Goal: Task Accomplishment & Management: Manage account settings

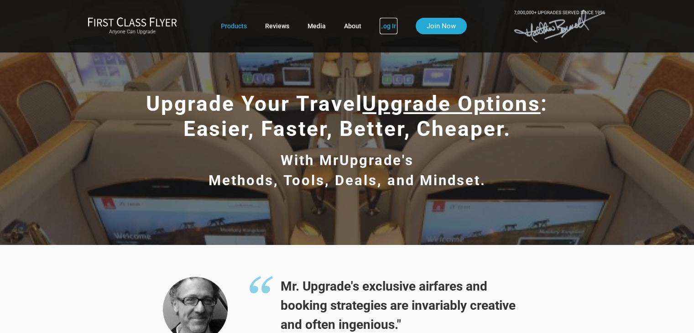
click at [387, 26] on link "Log In" at bounding box center [389, 26] width 18 height 16
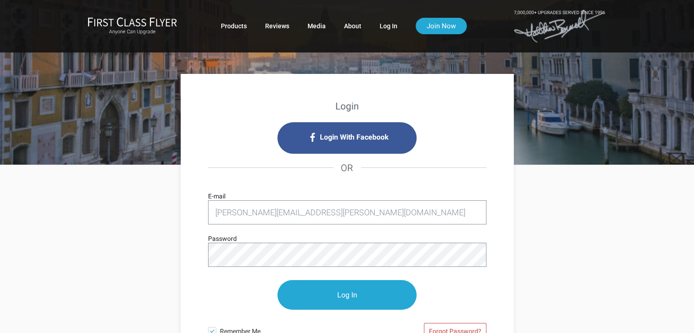
type input "[PERSON_NAME][EMAIL_ADDRESS][PERSON_NAME][DOMAIN_NAME]"
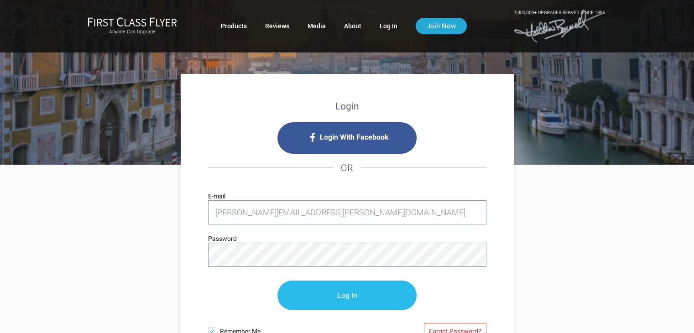
click at [348, 289] on input "Log In" at bounding box center [347, 296] width 139 height 30
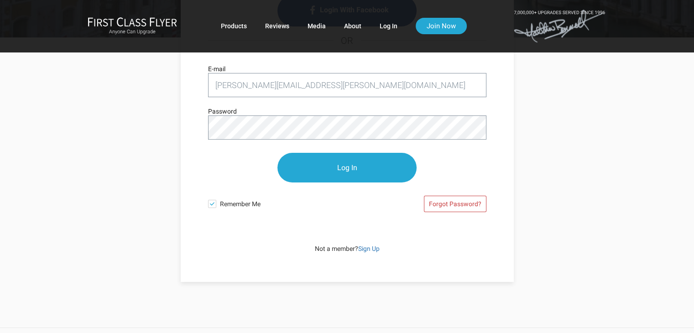
scroll to position [133, 0]
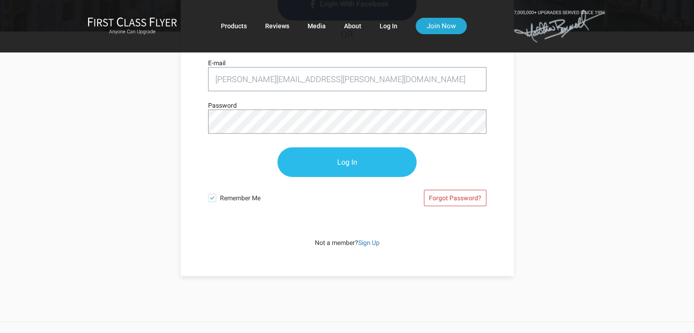
click at [339, 163] on input "Log In" at bounding box center [347, 162] width 139 height 30
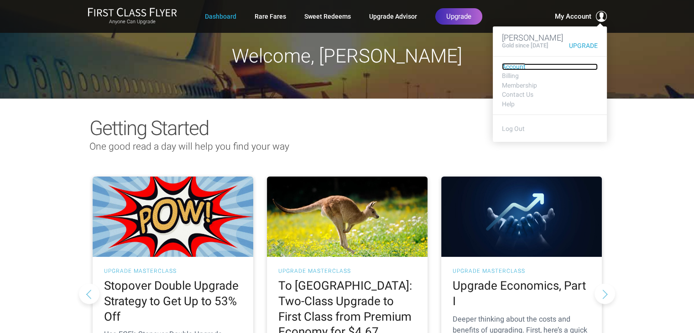
click at [507, 66] on link "Account" at bounding box center [550, 66] width 96 height 7
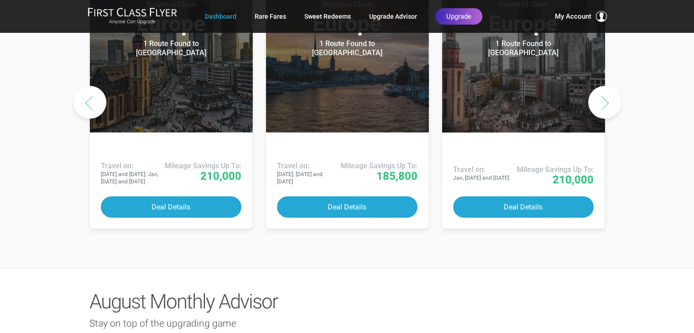
scroll to position [874, 0]
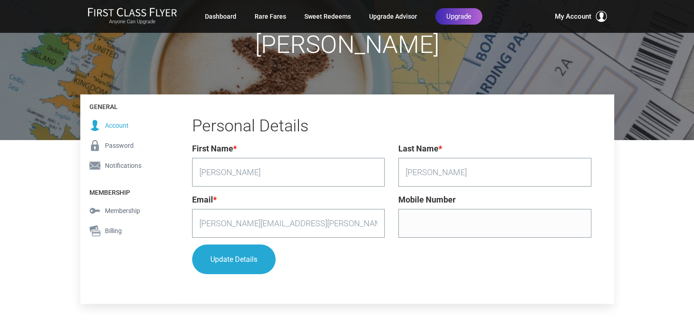
scroll to position [86, 0]
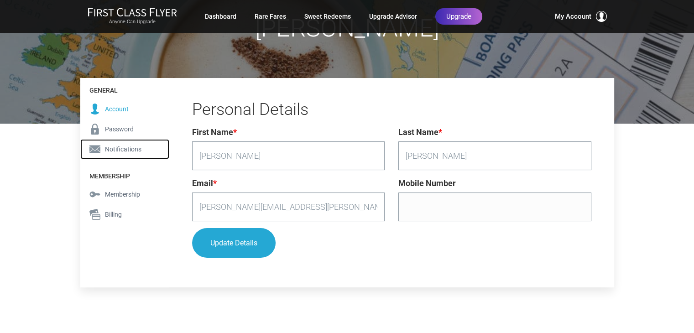
click at [117, 149] on span "Notifications" at bounding box center [123, 149] width 37 height 10
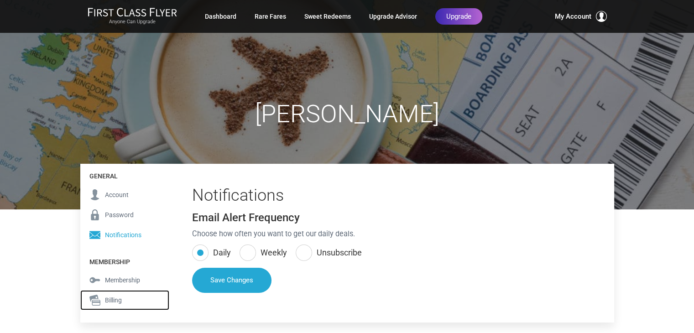
click at [113, 300] on span "Billing" at bounding box center [113, 300] width 17 height 10
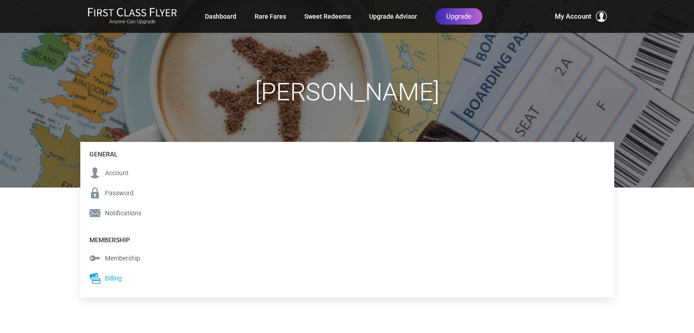
scroll to position [32, 0]
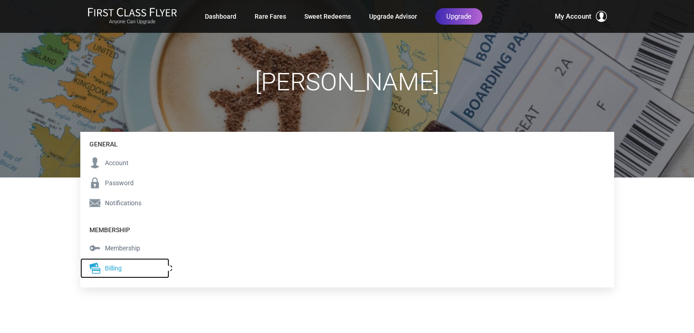
click at [111, 269] on span "Billing" at bounding box center [113, 268] width 17 height 10
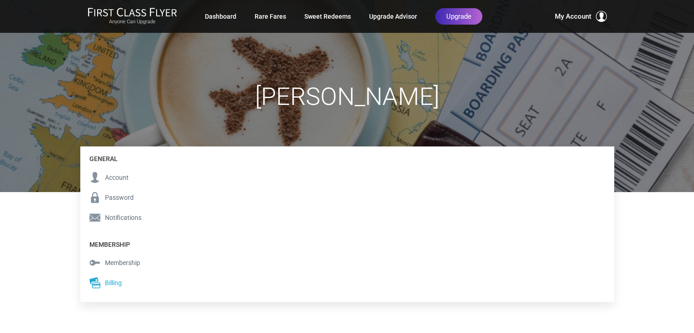
scroll to position [32, 0]
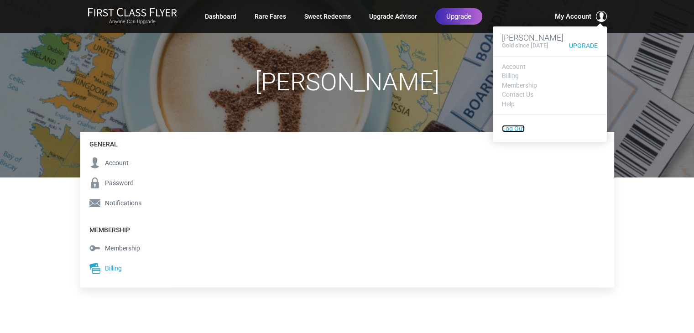
click at [511, 129] on link "Log Out" at bounding box center [513, 128] width 23 height 7
